Goal: Information Seeking & Learning: Understand process/instructions

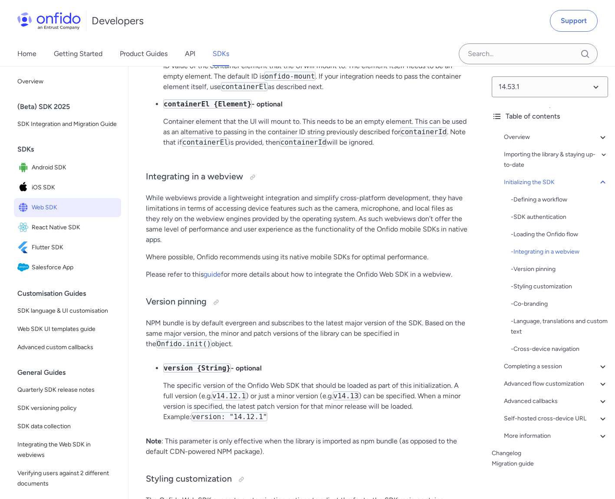
scroll to position [2602, 0]
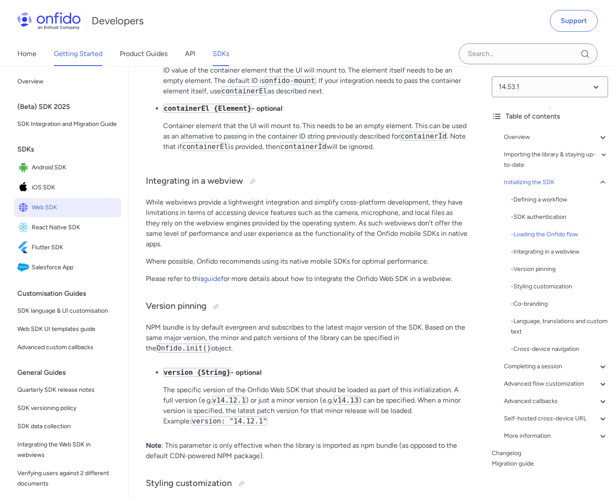
click at [94, 54] on link "Getting Started" at bounding box center [78, 54] width 49 height 24
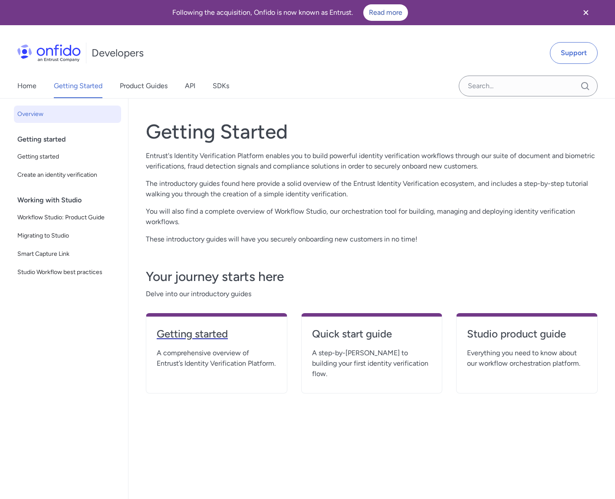
click at [196, 333] on h4 "Getting started" at bounding box center [217, 334] width 120 height 14
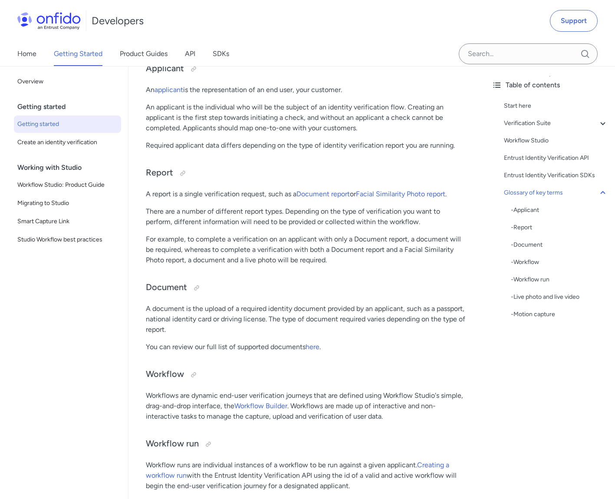
scroll to position [2574, 0]
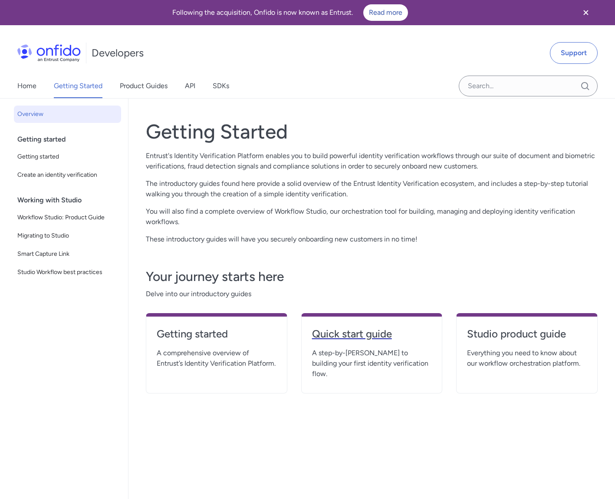
click at [368, 332] on h4 "Quick start guide" at bounding box center [372, 334] width 120 height 14
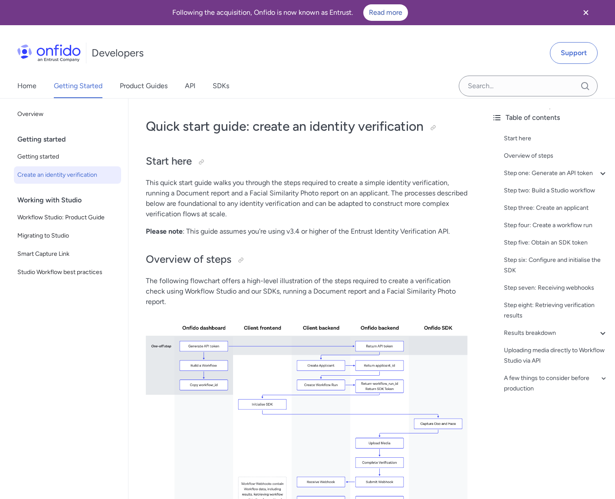
click at [186, 230] on p "Please note : This guide assumes you're using v3.4 or higher of the Entrust Ide…" at bounding box center [307, 231] width 322 height 10
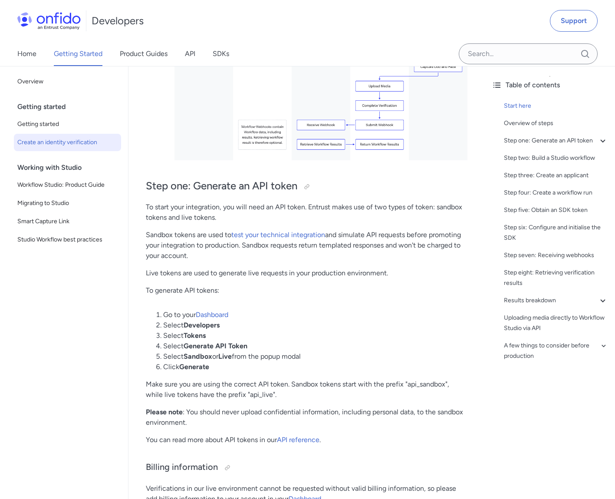
scroll to position [357, 0]
click at [264, 289] on p "To generate API tokens:" at bounding box center [307, 290] width 322 height 10
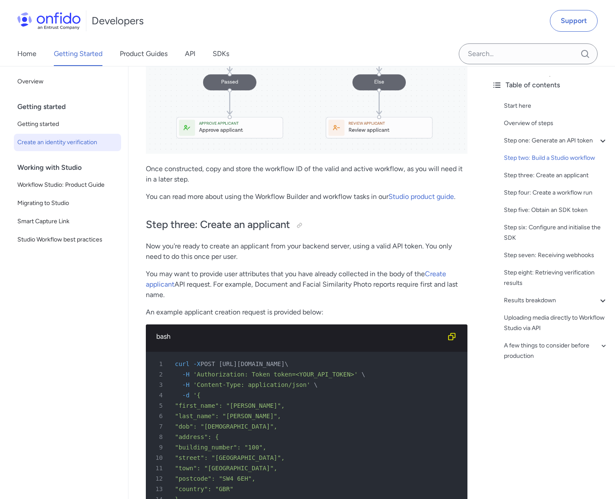
scroll to position [1390, 0]
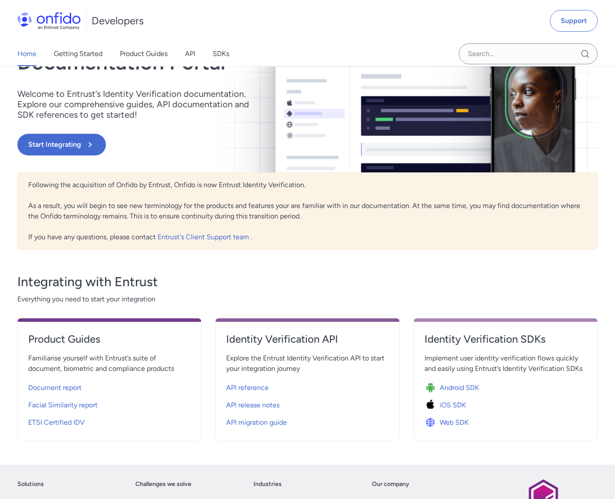
scroll to position [125, 0]
